Goal: Information Seeking & Learning: Learn about a topic

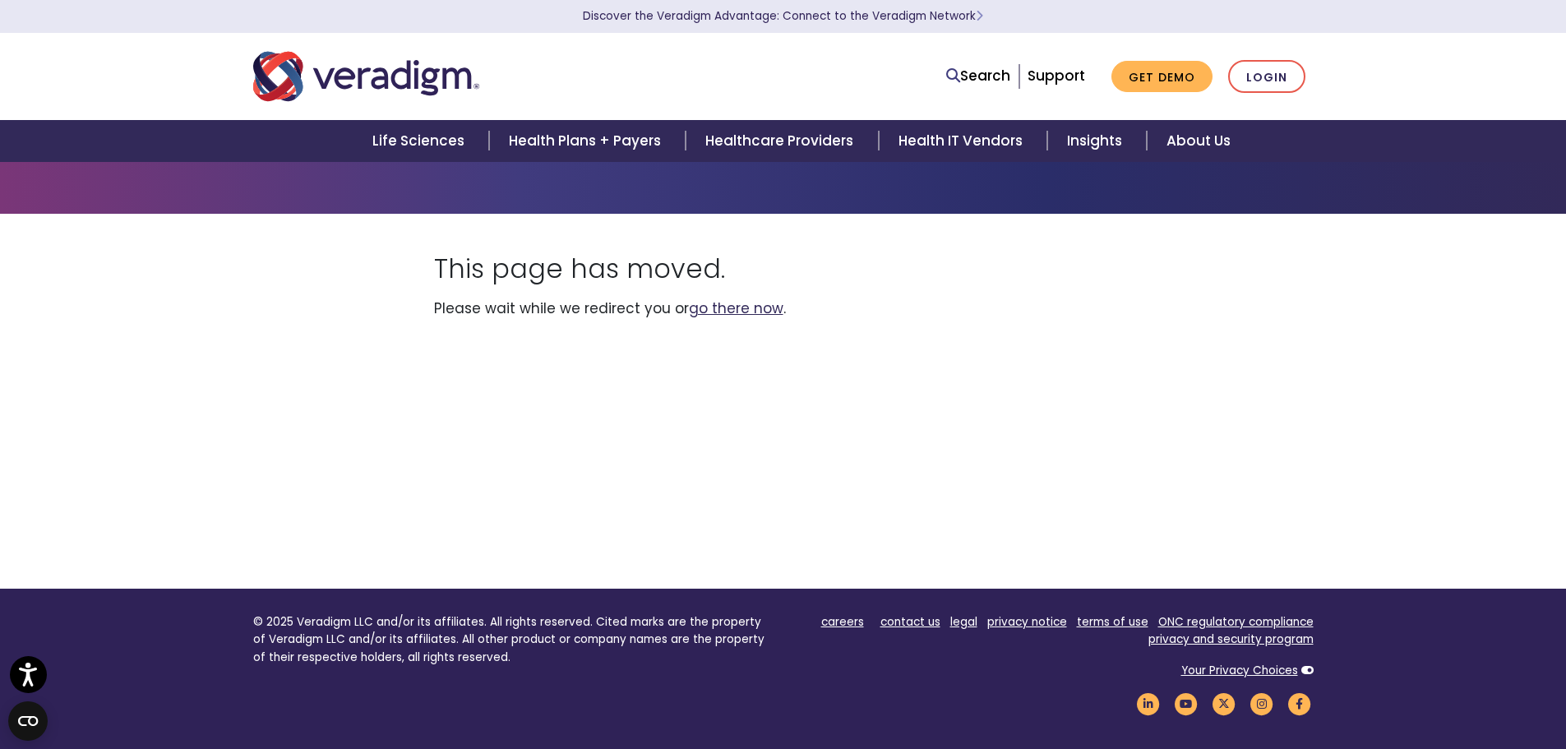
click at [705, 306] on link "go there now" at bounding box center [736, 308] width 95 height 20
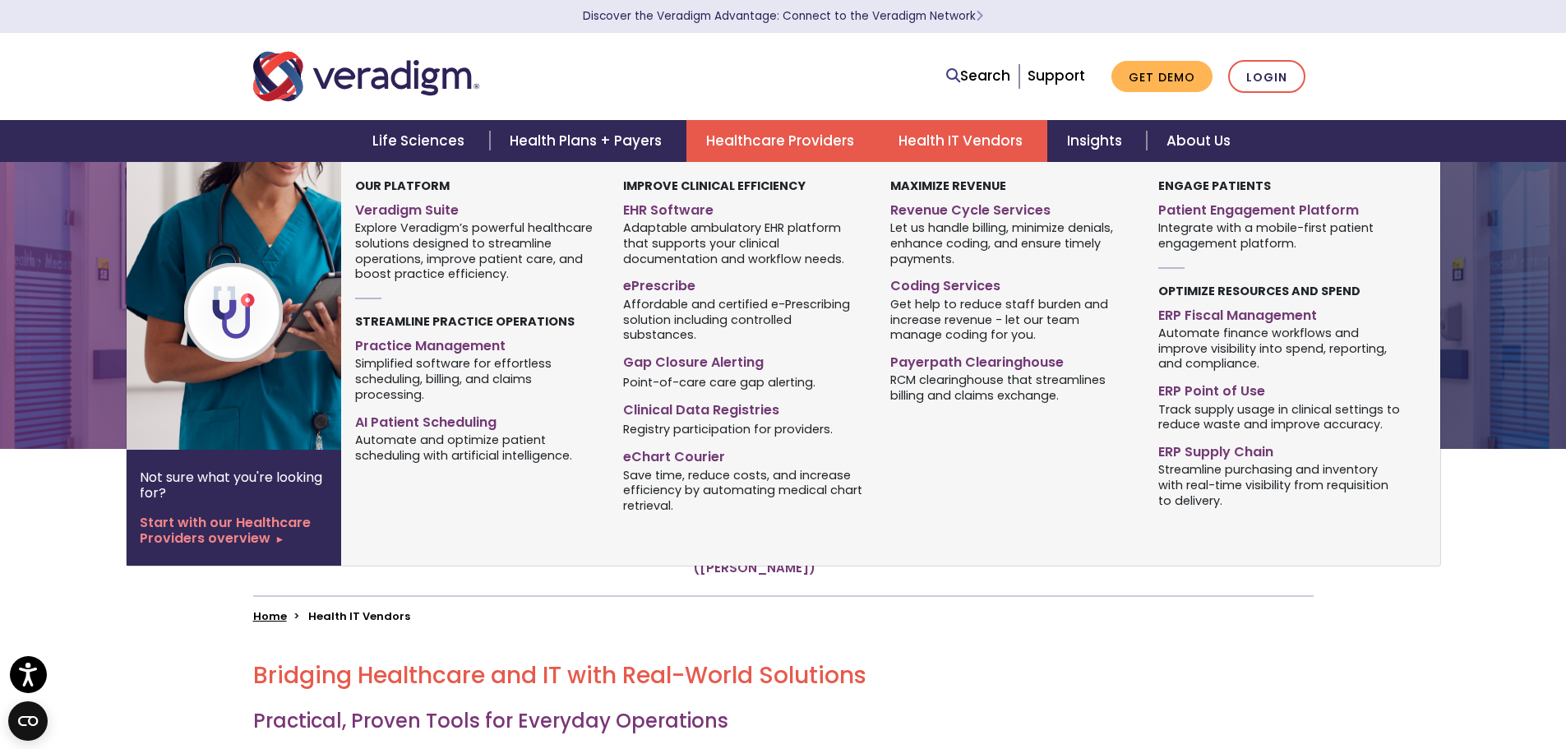
click at [807, 143] on link "Healthcare Providers" at bounding box center [783, 141] width 192 height 42
